Goal: Information Seeking & Learning: Find contact information

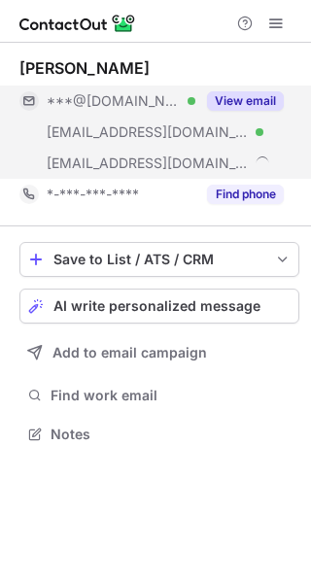
scroll to position [421, 311]
click at [251, 104] on button "View email" at bounding box center [245, 100] width 77 height 19
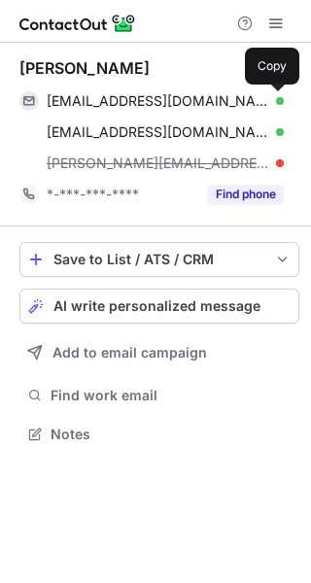
click at [271, 104] on span at bounding box center [274, 101] width 16 height 16
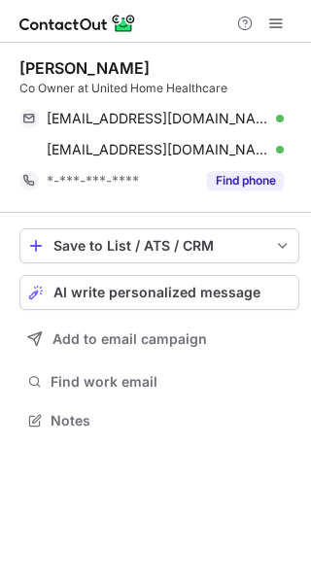
scroll to position [407, 311]
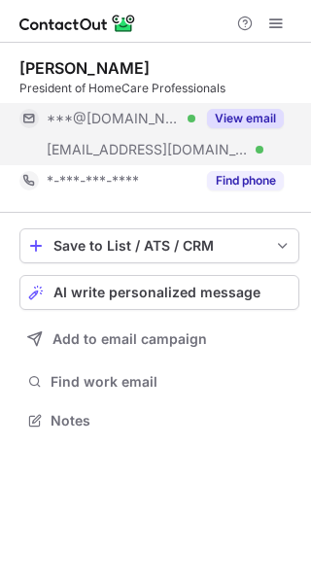
scroll to position [407, 311]
click at [245, 116] on button "View email" at bounding box center [245, 118] width 77 height 19
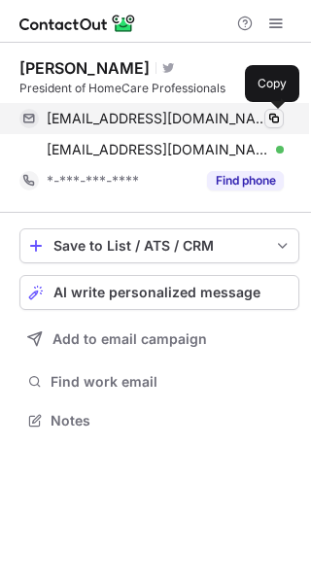
click at [266, 112] on span at bounding box center [274, 119] width 16 height 16
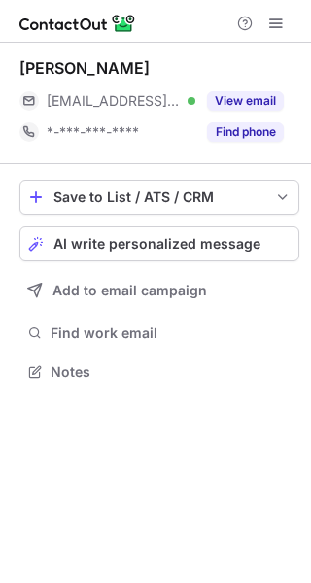
scroll to position [359, 311]
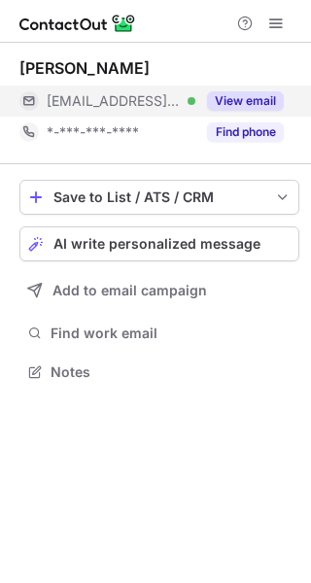
click at [236, 99] on button "View email" at bounding box center [245, 100] width 77 height 19
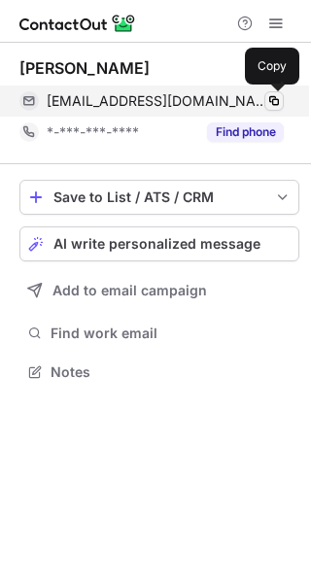
click at [272, 102] on span at bounding box center [274, 101] width 16 height 16
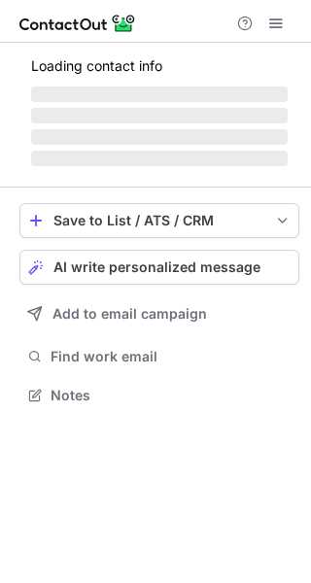
scroll to position [580, 297]
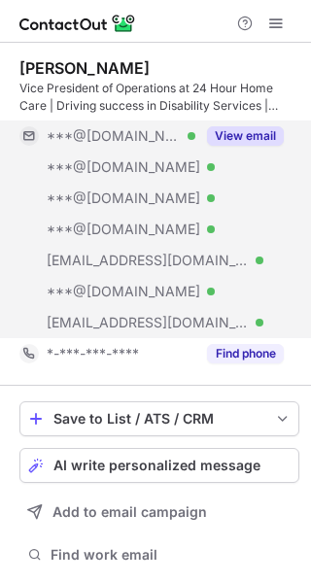
click at [227, 128] on button "View email" at bounding box center [245, 135] width 77 height 19
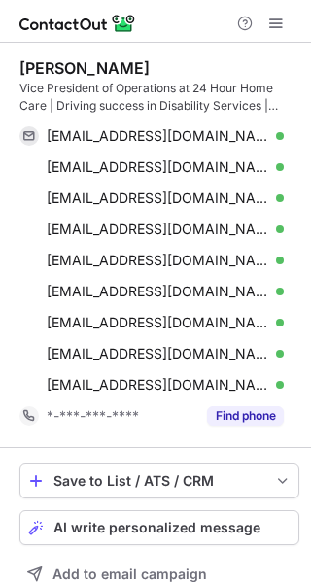
scroll to position [643, 297]
click at [263, 135] on div "justintimothywebb@gmail.com Verified" at bounding box center [165, 135] width 237 height 17
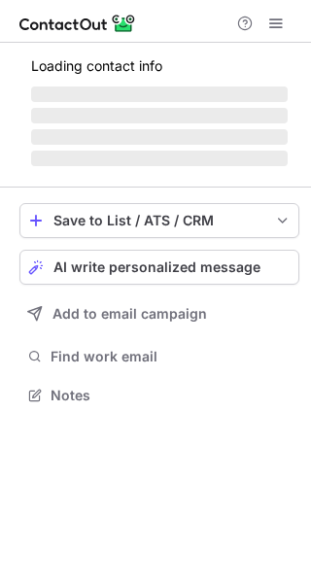
scroll to position [394, 311]
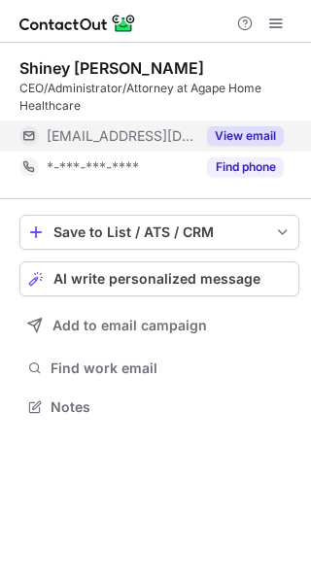
click at [251, 131] on button "View email" at bounding box center [245, 135] width 77 height 19
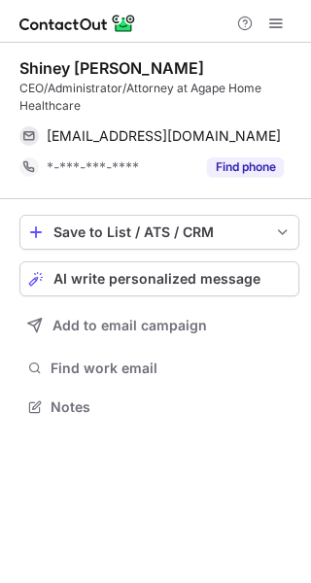
click at [284, 135] on div "[EMAIL_ADDRESS][DOMAIN_NAME] Copy" at bounding box center [151, 136] width 264 height 31
